Goal: Use online tool/utility: Utilize a website feature to perform a specific function

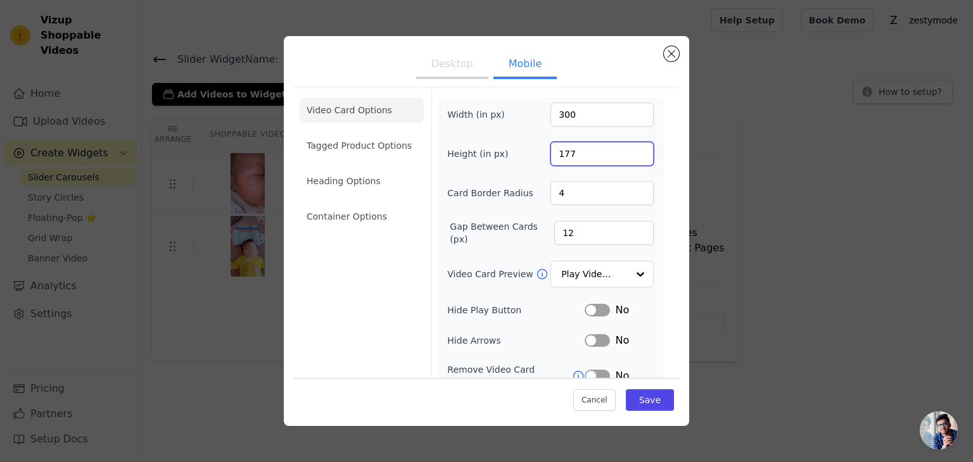
type input "177"
click at [585, 116] on input "300" at bounding box center [602, 115] width 103 height 24
click at [578, 397] on button "Cancel" at bounding box center [594, 401] width 42 height 22
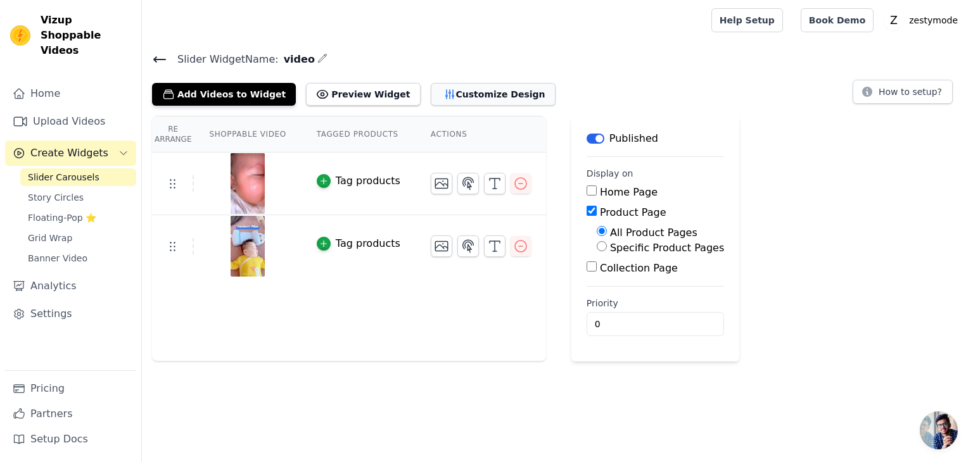
click at [447, 89] on button "Customize Design" at bounding box center [493, 94] width 125 height 23
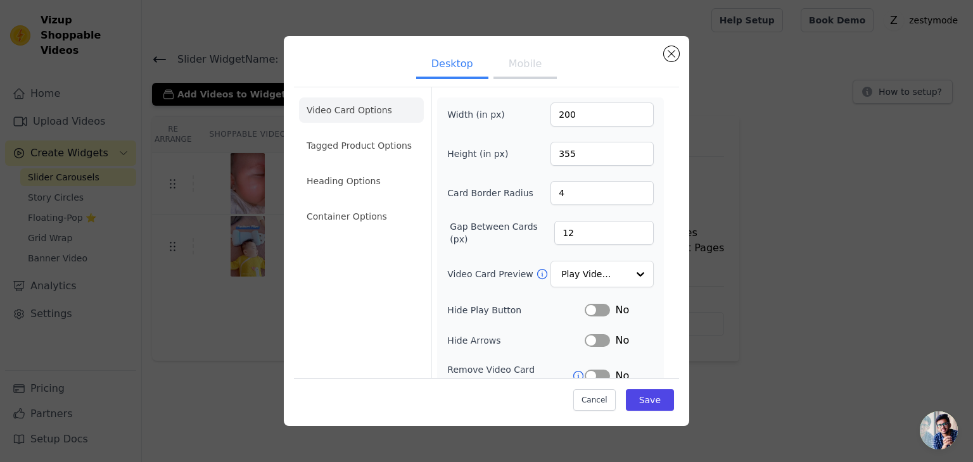
click at [507, 62] on button "Mobile" at bounding box center [525, 65] width 63 height 28
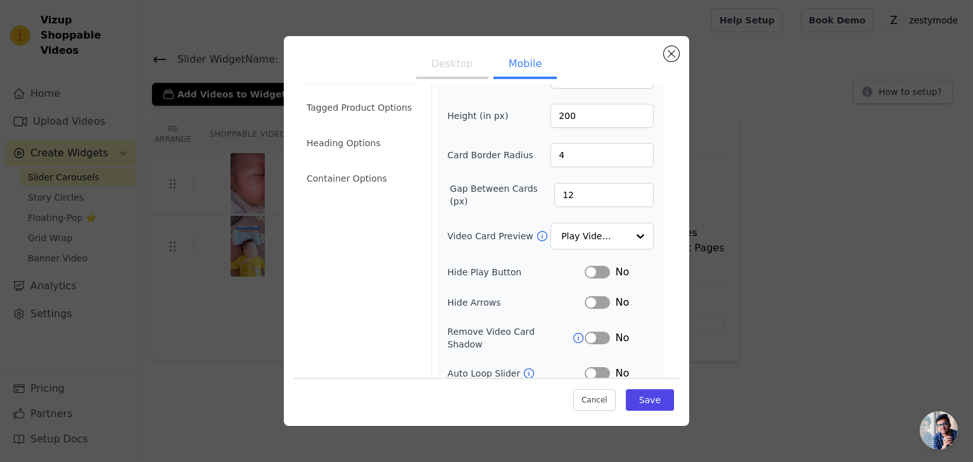
scroll to position [39, 0]
click at [580, 202] on input "12" at bounding box center [603, 194] width 99 height 24
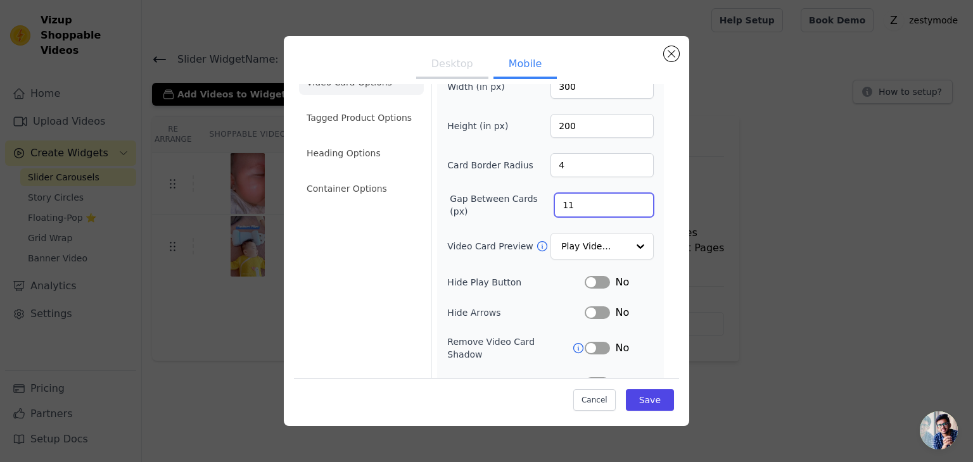
scroll to position [11, 0]
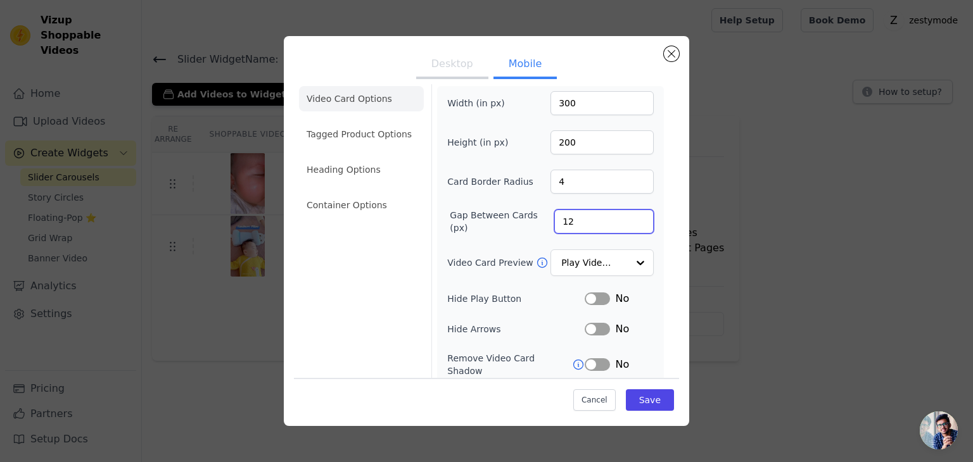
click at [632, 215] on input "12" at bounding box center [603, 222] width 99 height 24
click at [630, 221] on input "11" at bounding box center [603, 222] width 99 height 24
click at [630, 221] on input "10" at bounding box center [603, 222] width 99 height 24
type input "9"
click at [630, 221] on input "9" at bounding box center [603, 222] width 99 height 24
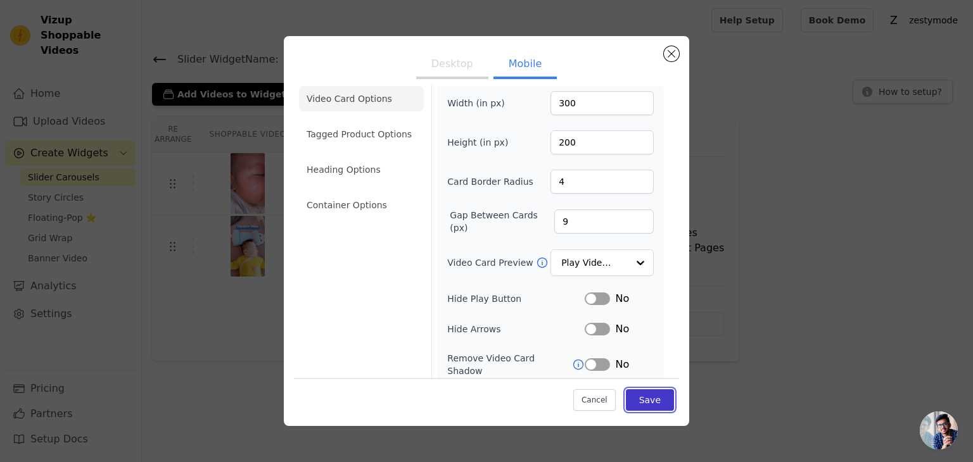
click at [644, 402] on button "Save" at bounding box center [650, 401] width 48 height 22
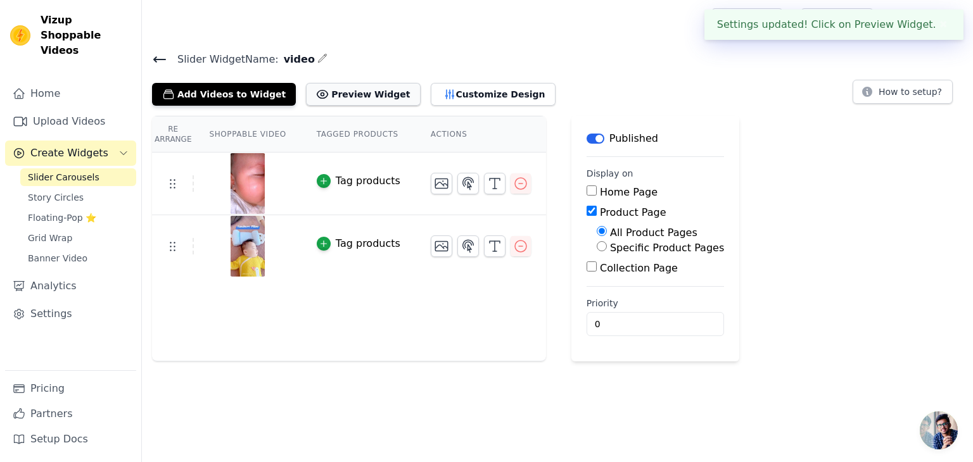
click at [352, 87] on button "Preview Widget" at bounding box center [363, 94] width 114 height 23
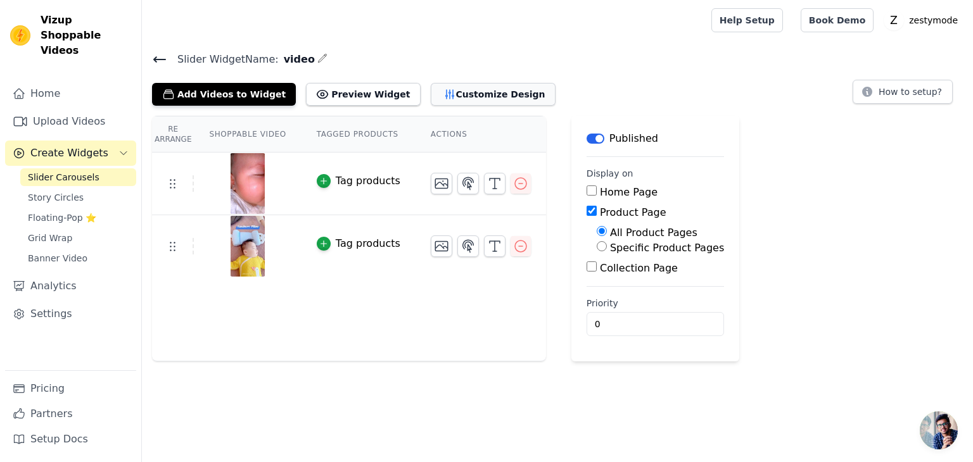
click at [448, 94] on button "Customize Design" at bounding box center [493, 94] width 125 height 23
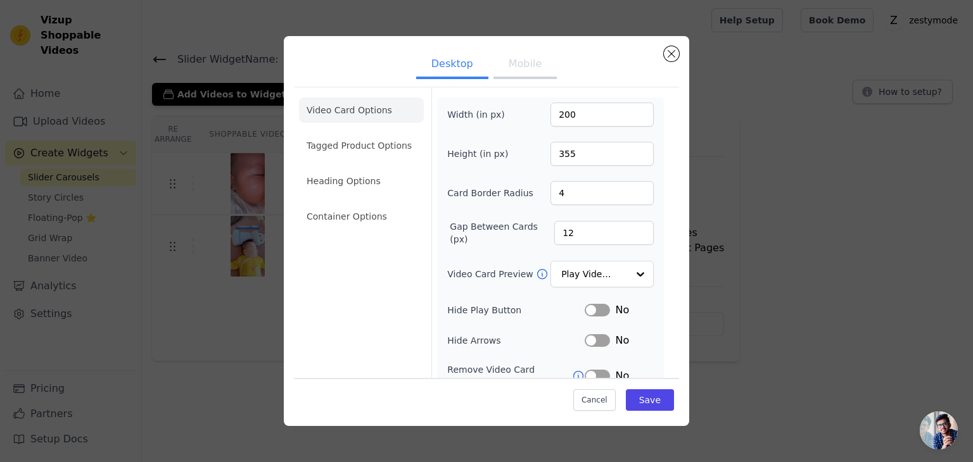
click at [510, 64] on button "Mobile" at bounding box center [525, 65] width 63 height 28
click at [587, 120] on input "300" at bounding box center [602, 115] width 103 height 24
type input "200"
click at [570, 155] on input "200" at bounding box center [602, 154] width 103 height 24
type input "160"
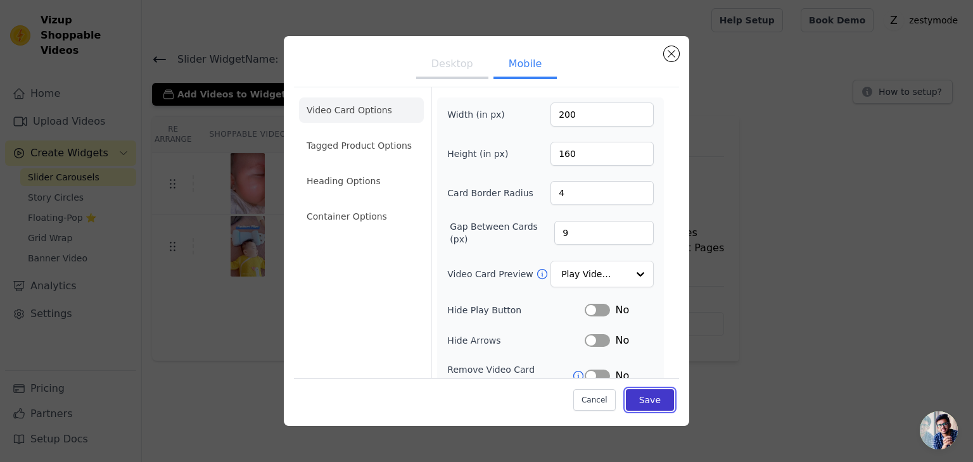
click at [635, 399] on button "Save" at bounding box center [650, 401] width 48 height 22
